Goal: Information Seeking & Learning: Learn about a topic

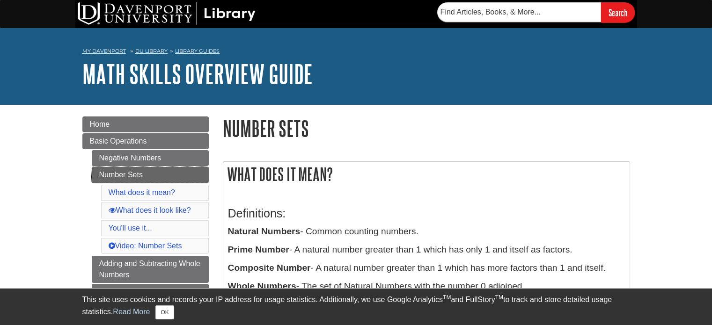
click at [138, 178] on link "Number Sets" at bounding box center [150, 175] width 117 height 16
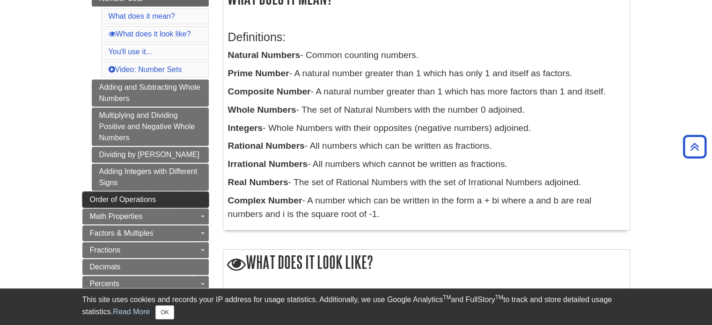
scroll to position [187, 0]
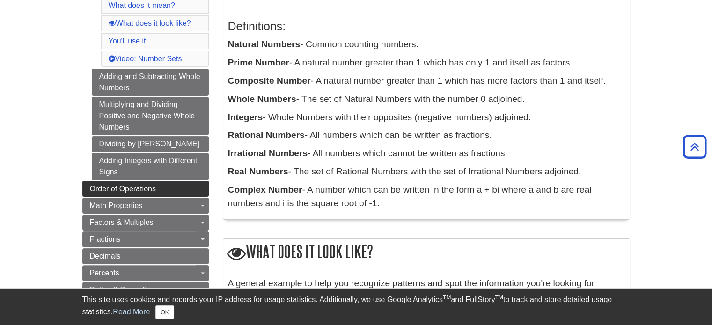
click at [156, 189] on link "Order of Operations" at bounding box center [145, 189] width 126 height 16
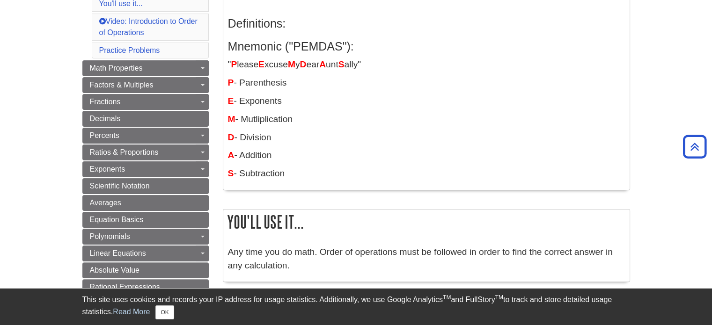
scroll to position [140, 0]
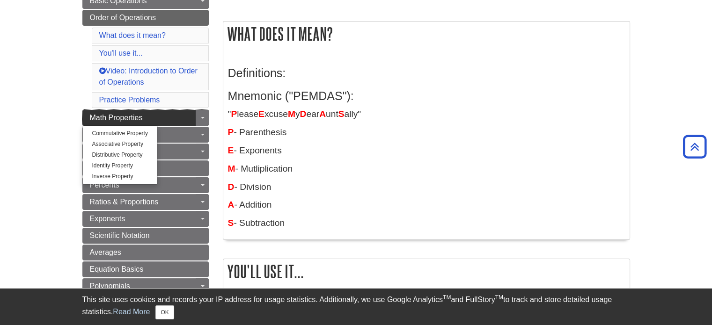
click at [143, 117] on link "Math Properties" at bounding box center [145, 118] width 126 height 16
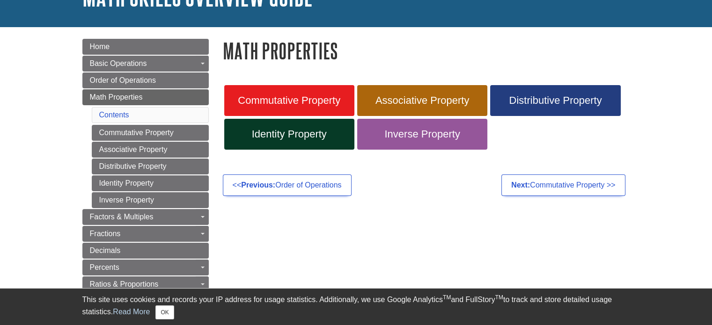
scroll to position [94, 0]
